Goal: Find specific page/section: Find specific page/section

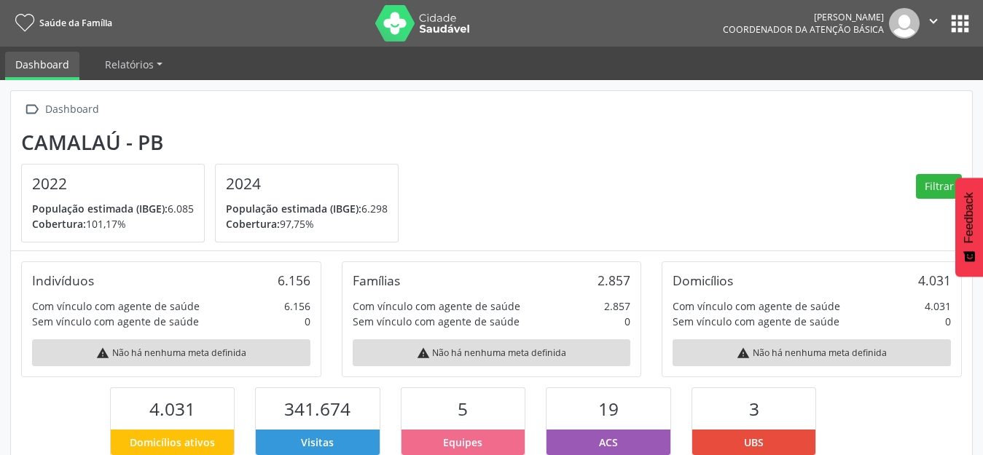
scroll to position [240, 320]
click at [635, 127] on div " Dashboard Camalaú - PB 2022 População estimada (IBGE): 6.085 [GEOGRAPHIC_DATA…" at bounding box center [491, 171] width 961 height 160
click at [958, 27] on button "apps" at bounding box center [959, 23] width 25 height 25
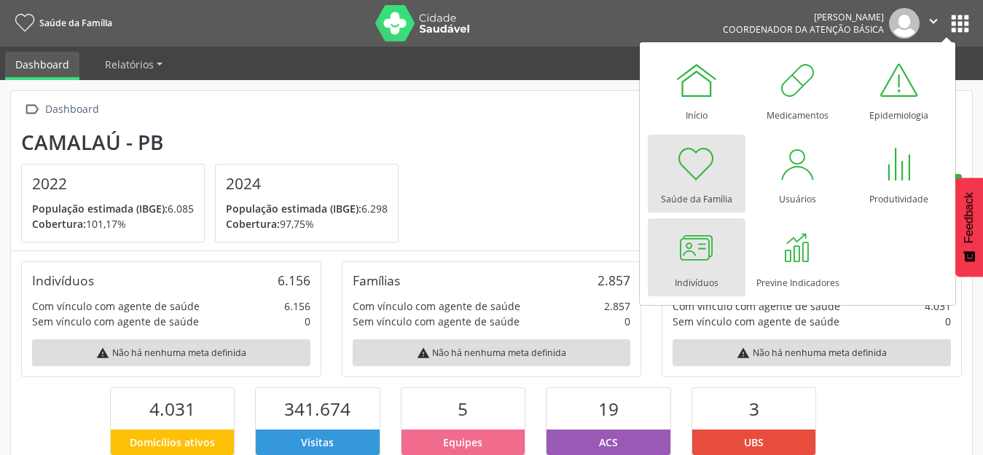
click at [715, 255] on div at bounding box center [697, 248] width 44 height 44
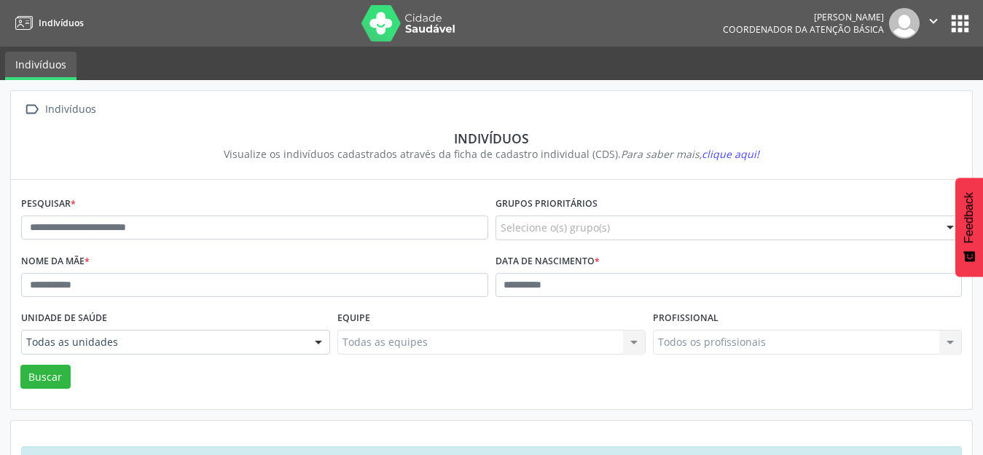
click at [964, 24] on button "apps" at bounding box center [959, 23] width 25 height 25
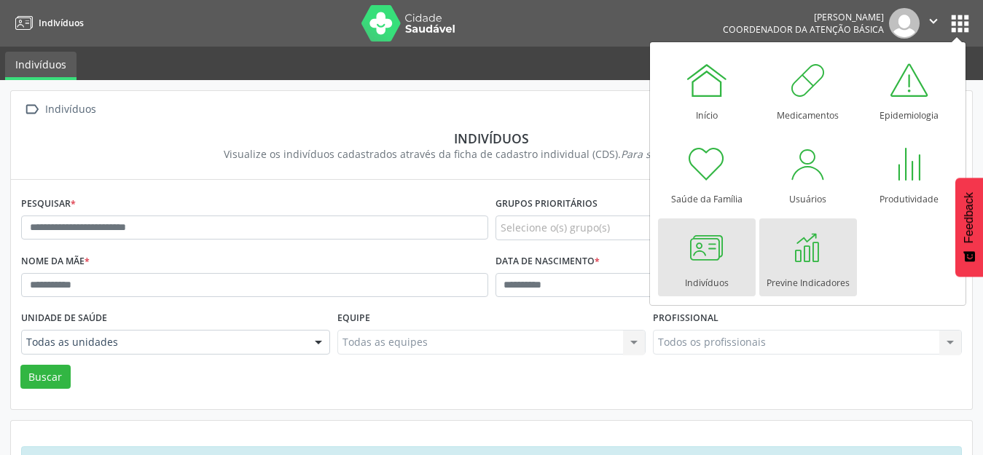
click at [798, 262] on div at bounding box center [808, 248] width 44 height 44
